Goal: Use online tool/utility: Utilize a website feature to perform a specific function

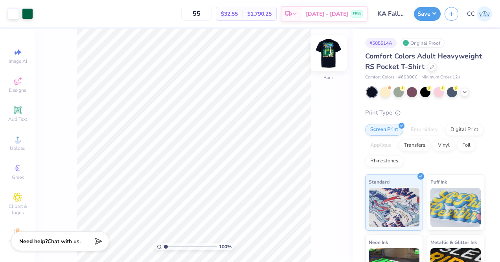
click at [334, 57] on img at bounding box center [328, 53] width 31 height 31
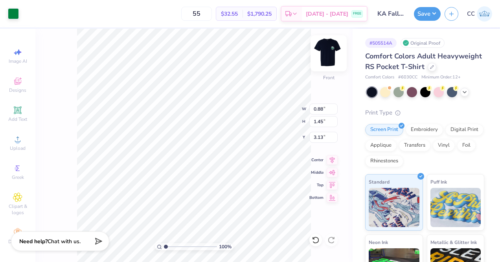
type input "0.88"
type input "1.45"
type input "3.13"
type input "0.72"
type input "1.47"
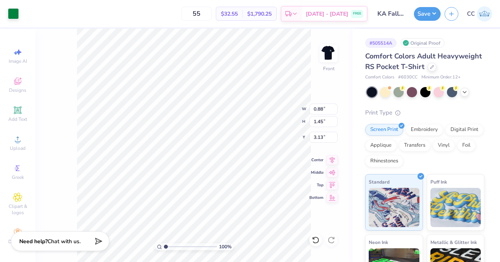
type input "3.08"
click at [25, 112] on div "Add Text" at bounding box center [17, 114] width 27 height 23
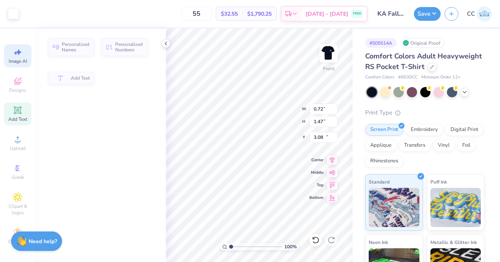
type input "6.03"
type input "1.75"
type input "13.38"
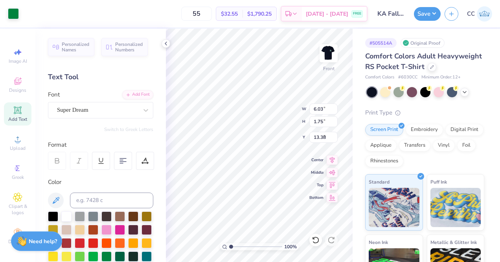
type input "0.91"
type input "1.49"
type input "3.11"
type input "0.37"
type input "0.26"
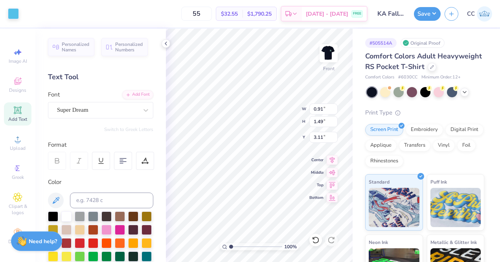
type input "3.78"
type input "1.07"
type input "1.60"
type input "3.06"
type input "0.99"
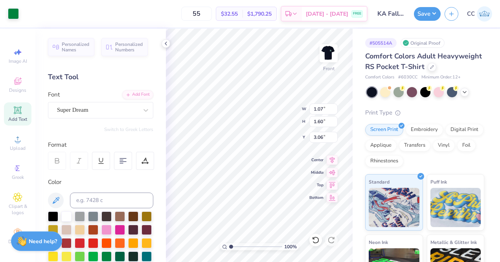
type input "1.51"
type input "3.00"
